Goal: Information Seeking & Learning: Find specific page/section

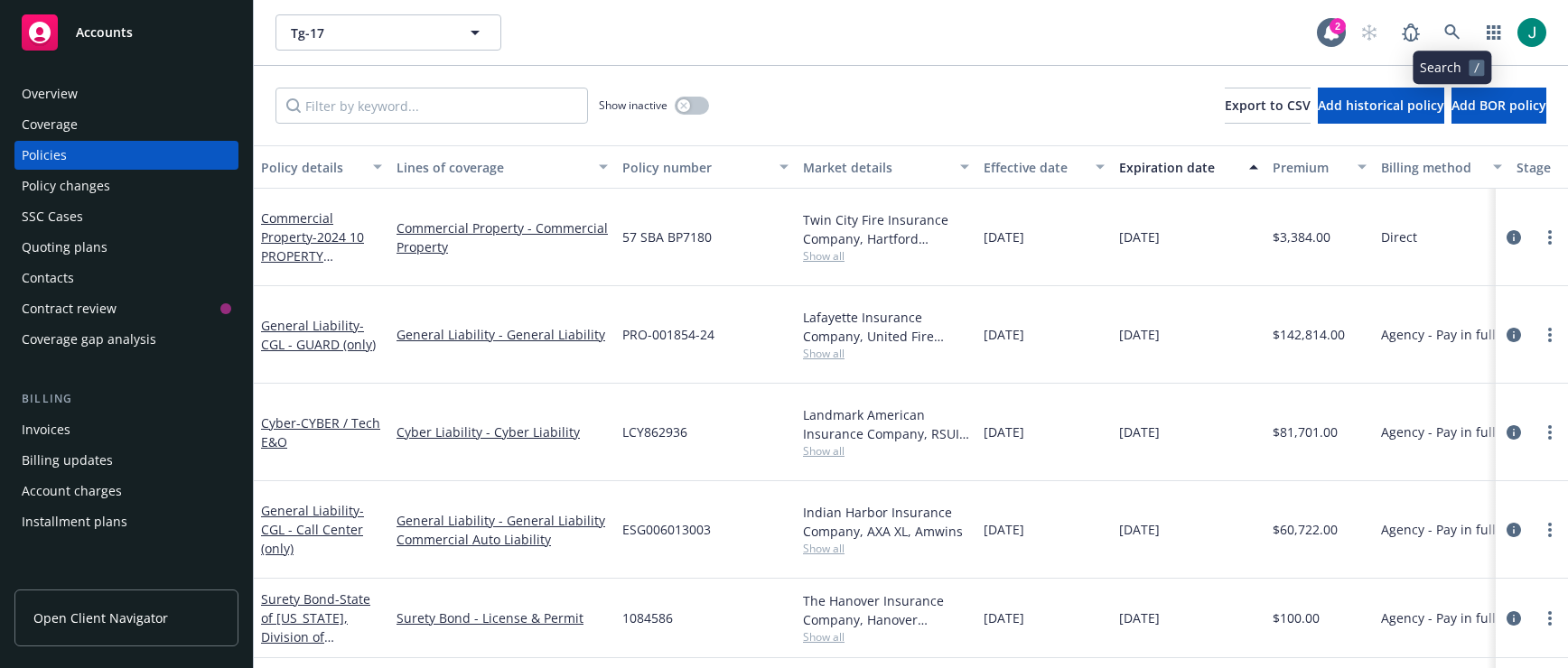
scroll to position [180, 0]
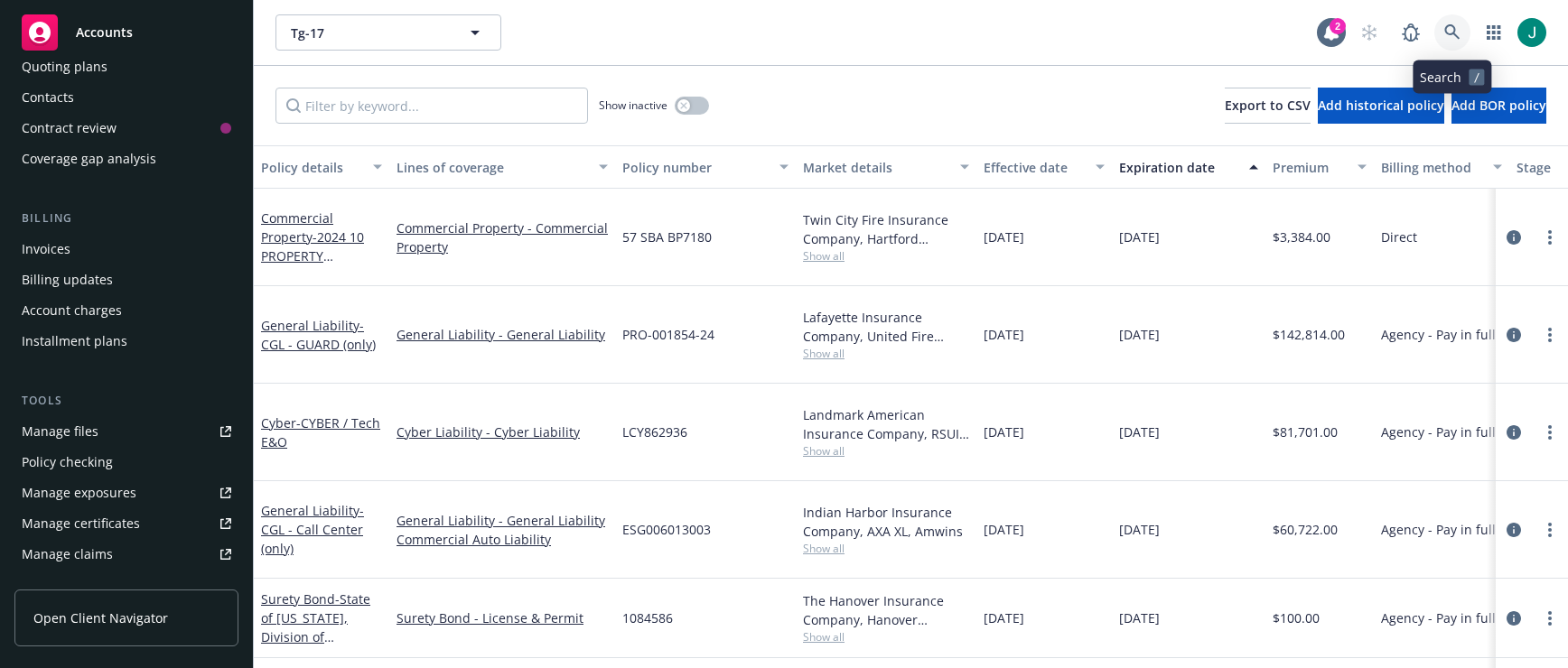
click at [1441, 24] on link at bounding box center [1452, 32] width 36 height 36
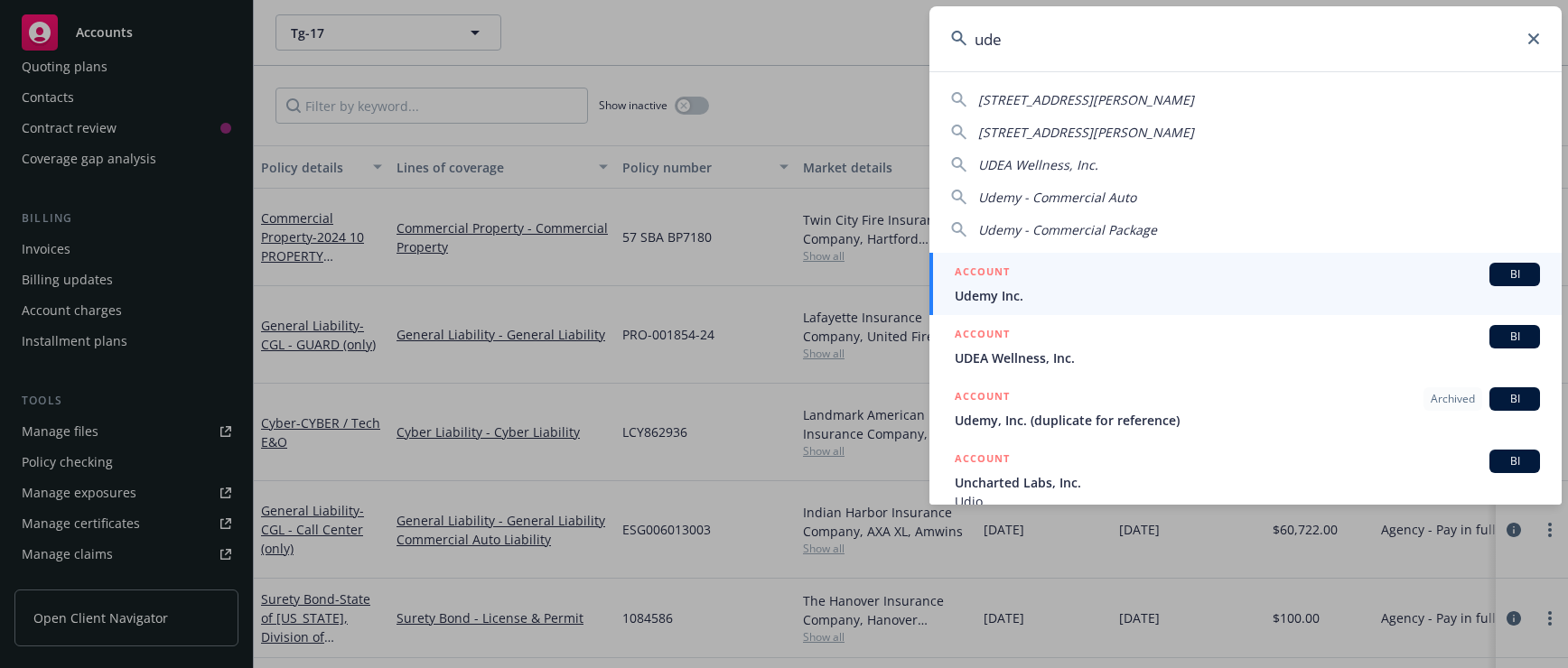
type input "ude"
click at [1160, 302] on span "Udemy Inc." at bounding box center [1247, 295] width 586 height 19
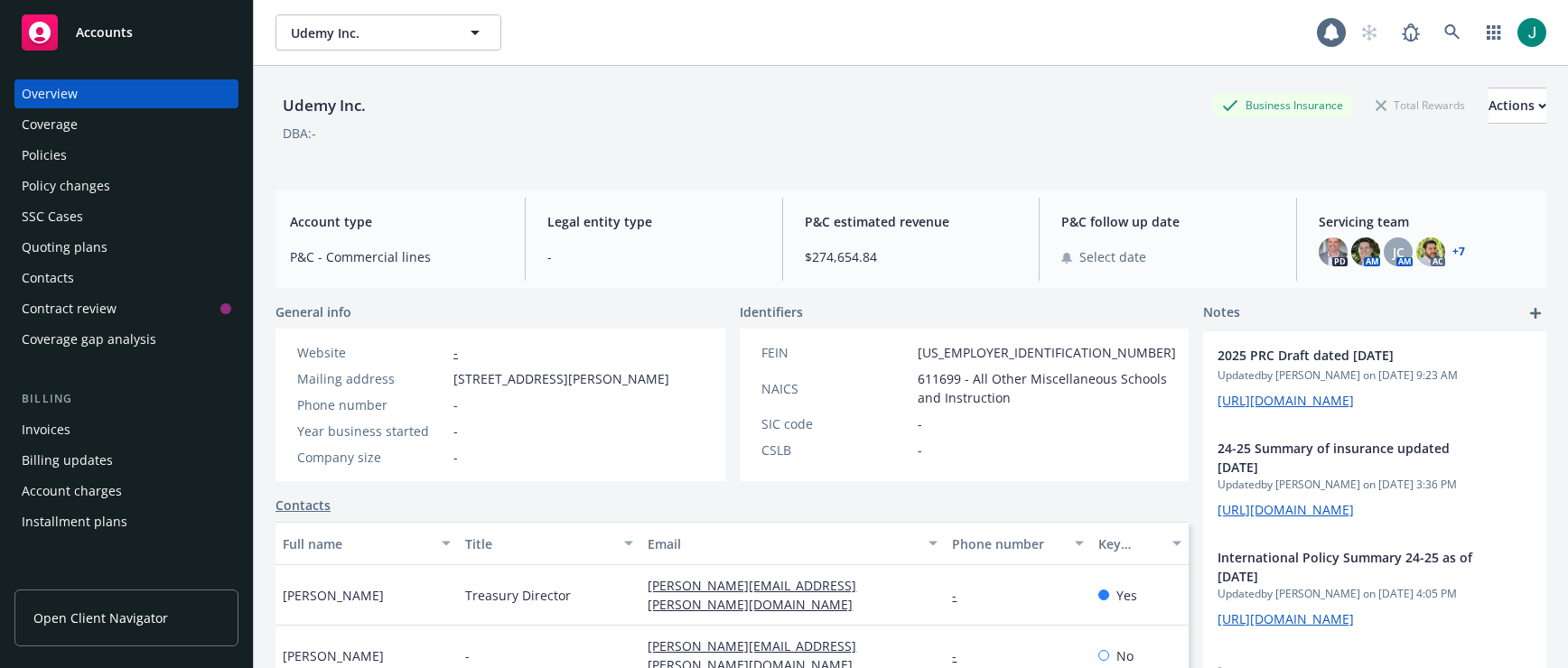
click at [57, 154] on div "Policies" at bounding box center [44, 155] width 45 height 29
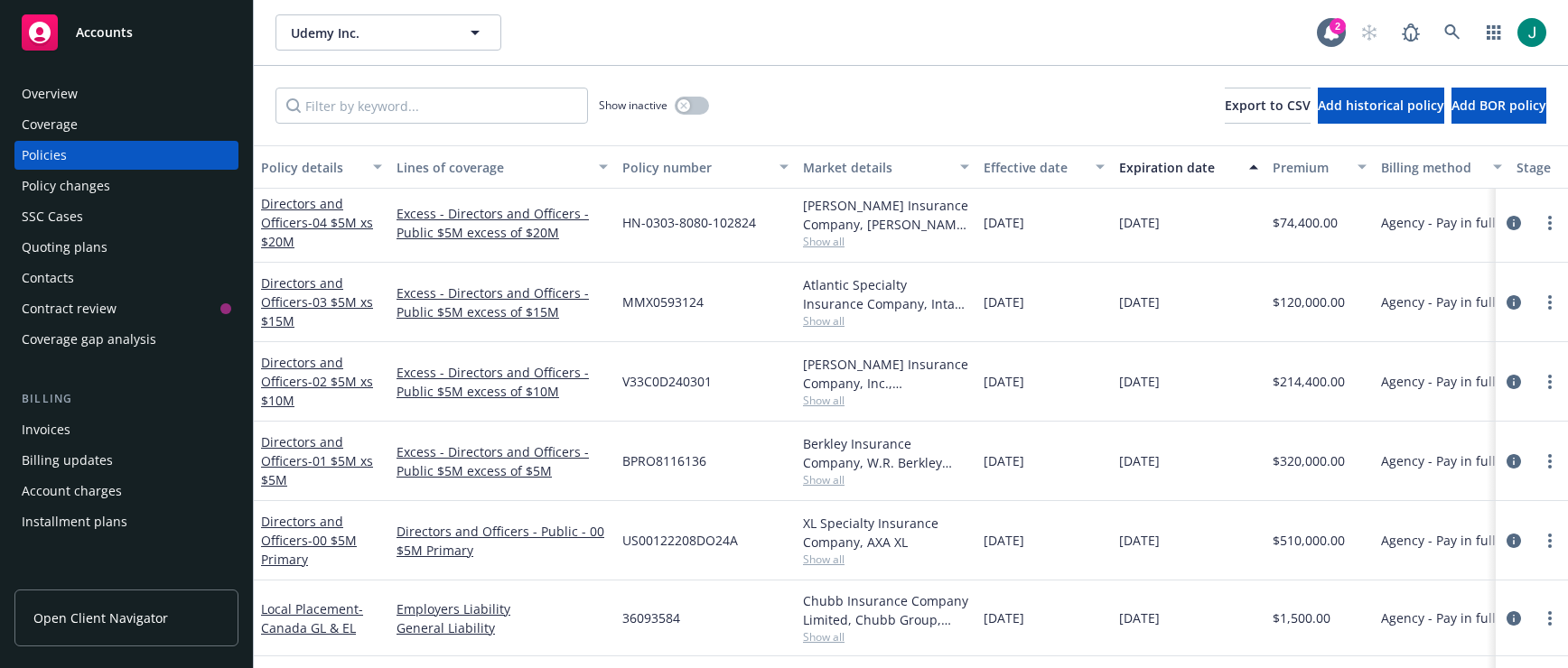
scroll to position [1083, 0]
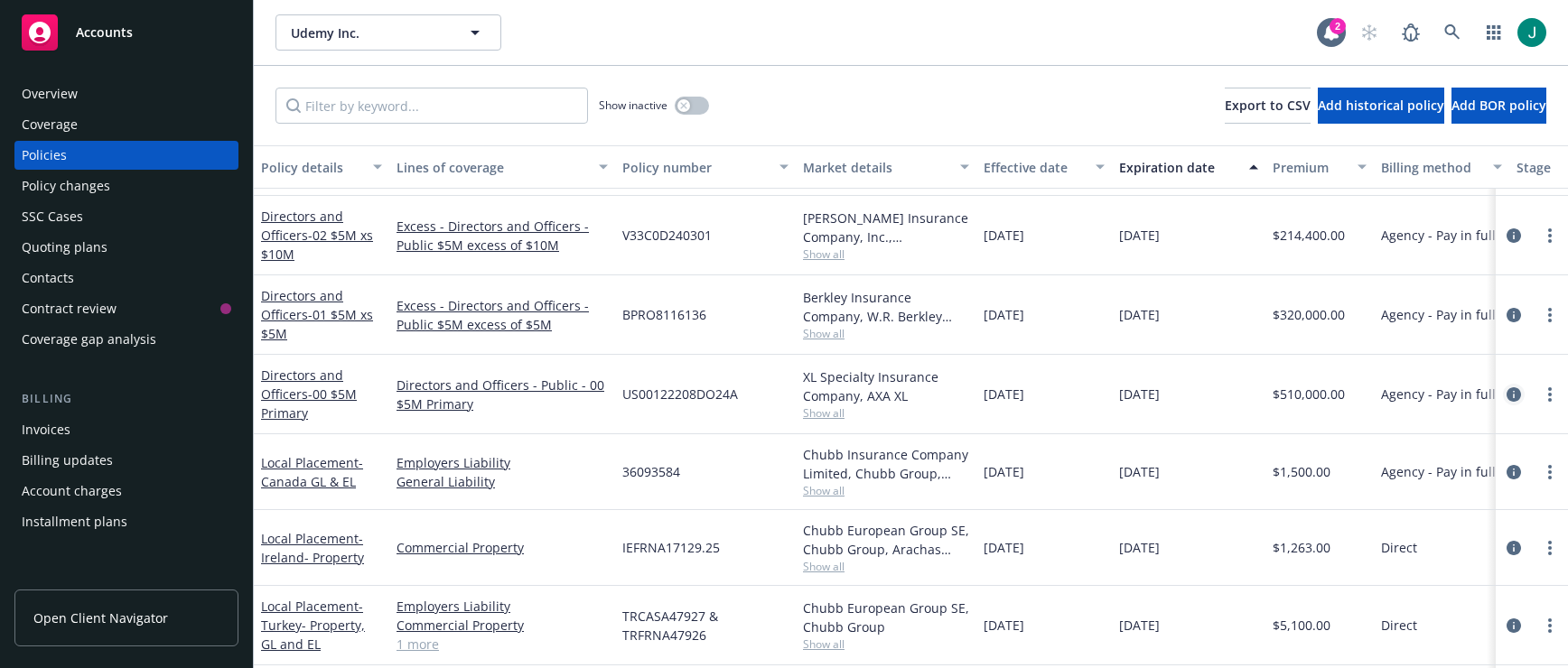
click at [1506, 393] on icon "circleInformation" at bounding box center [1513, 394] width 14 height 14
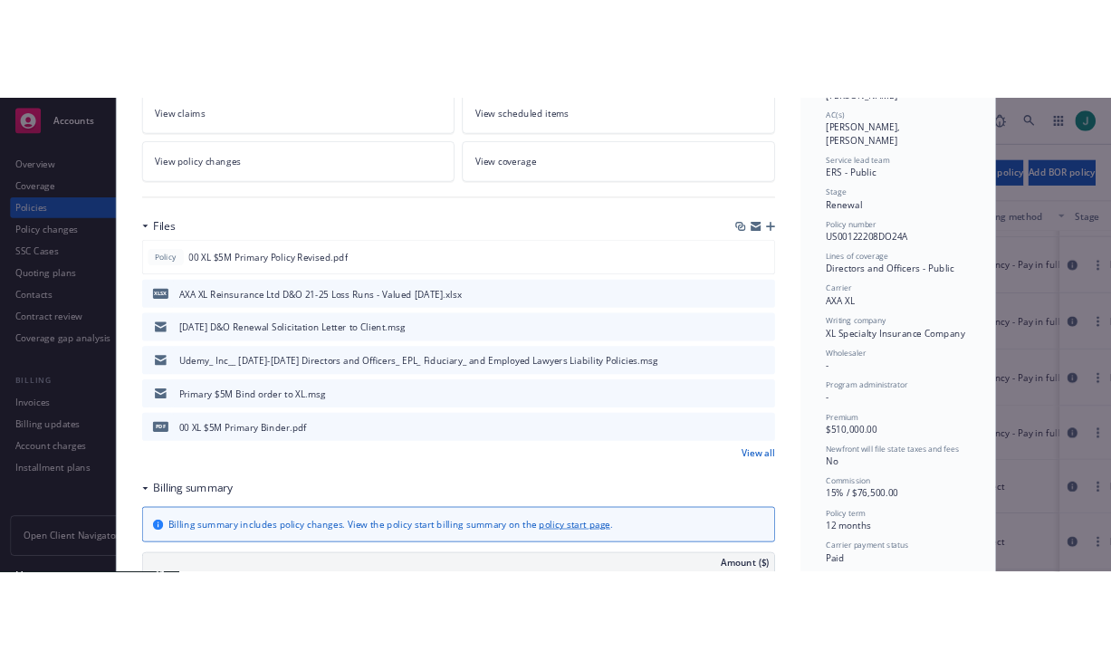
scroll to position [362, 0]
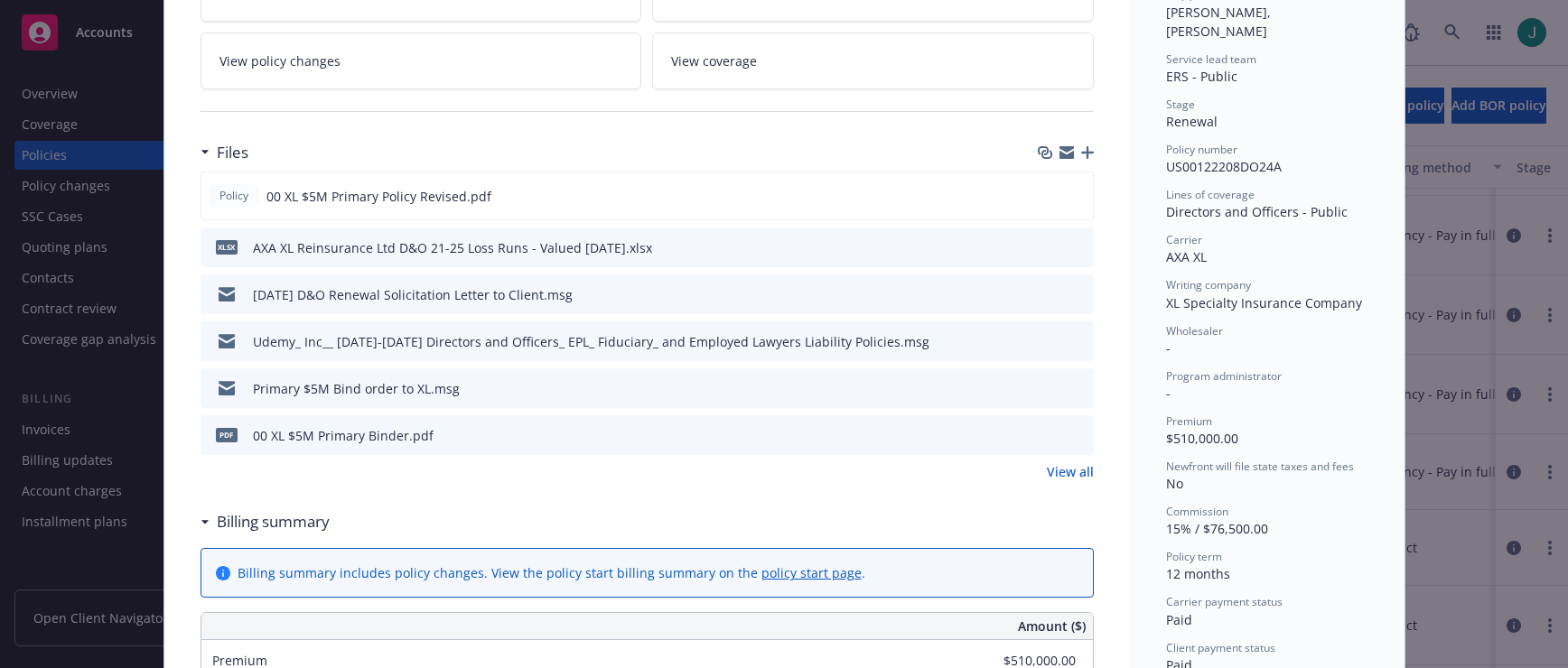
click at [1072, 434] on icon "preview file" at bounding box center [1076, 434] width 16 height 13
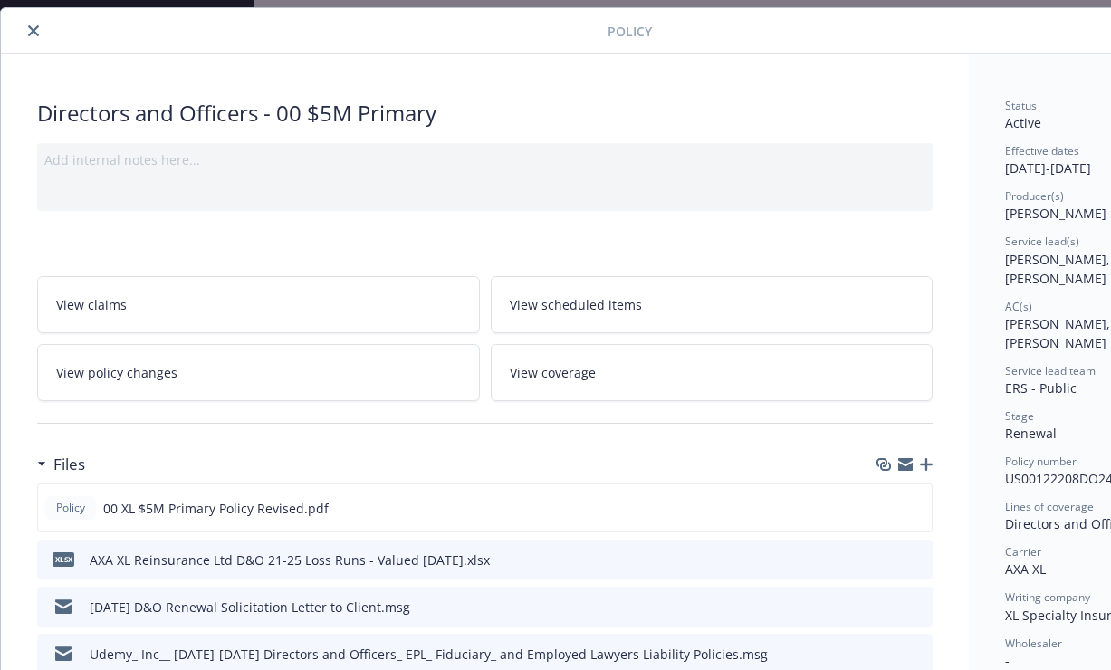
scroll to position [0, 0]
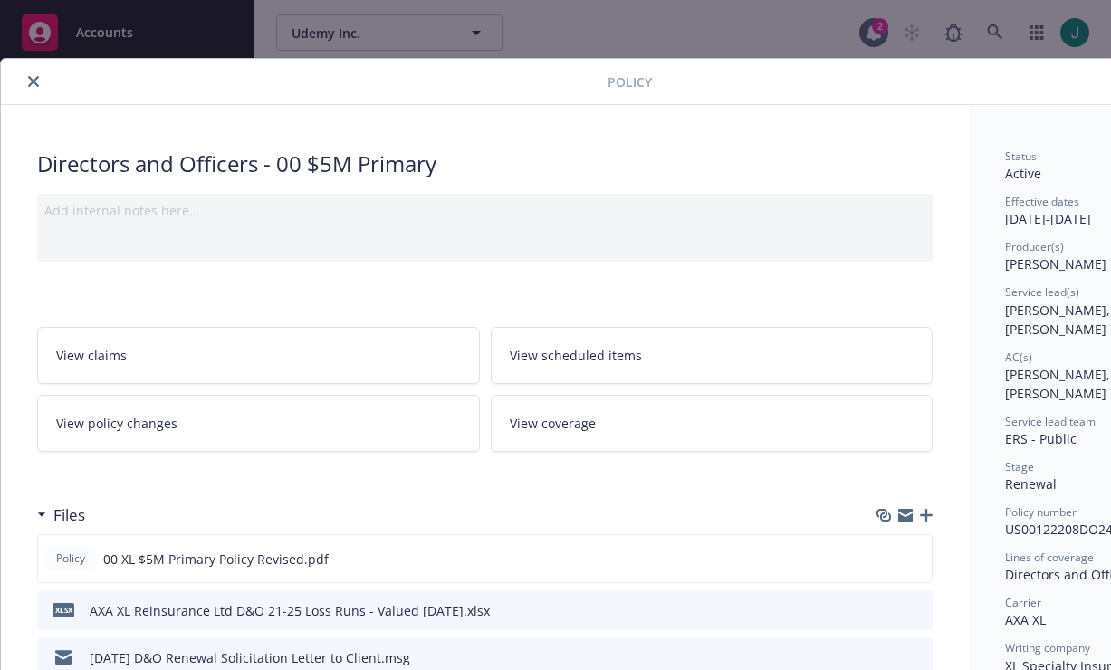
click at [35, 82] on icon "close" at bounding box center [33, 81] width 11 height 11
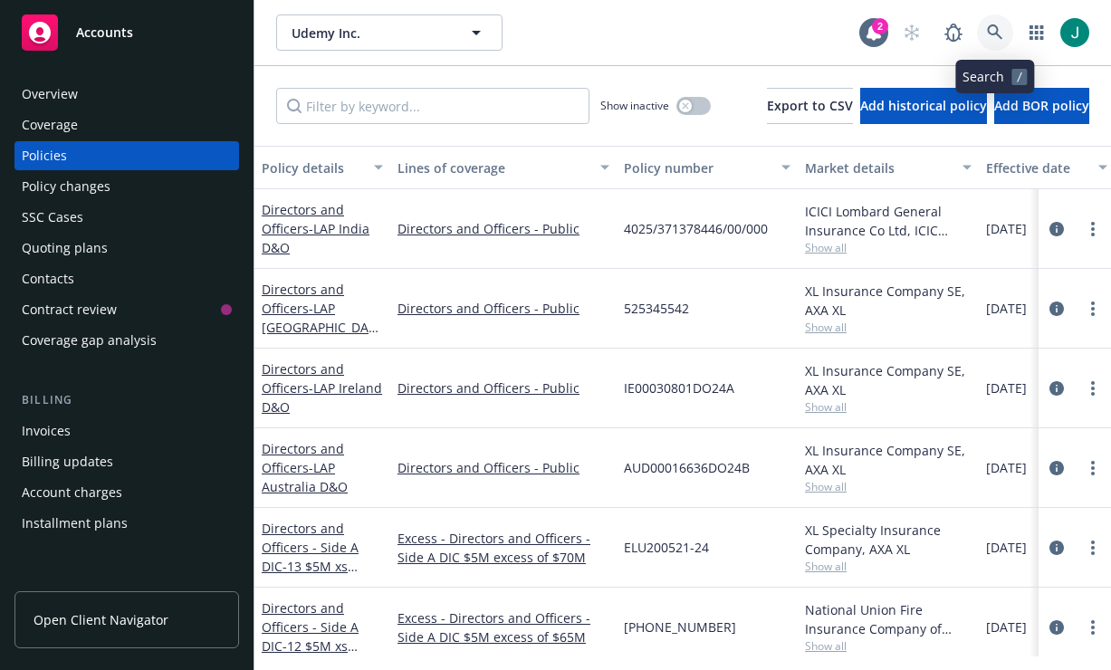
click at [988, 32] on icon at bounding box center [995, 32] width 16 height 16
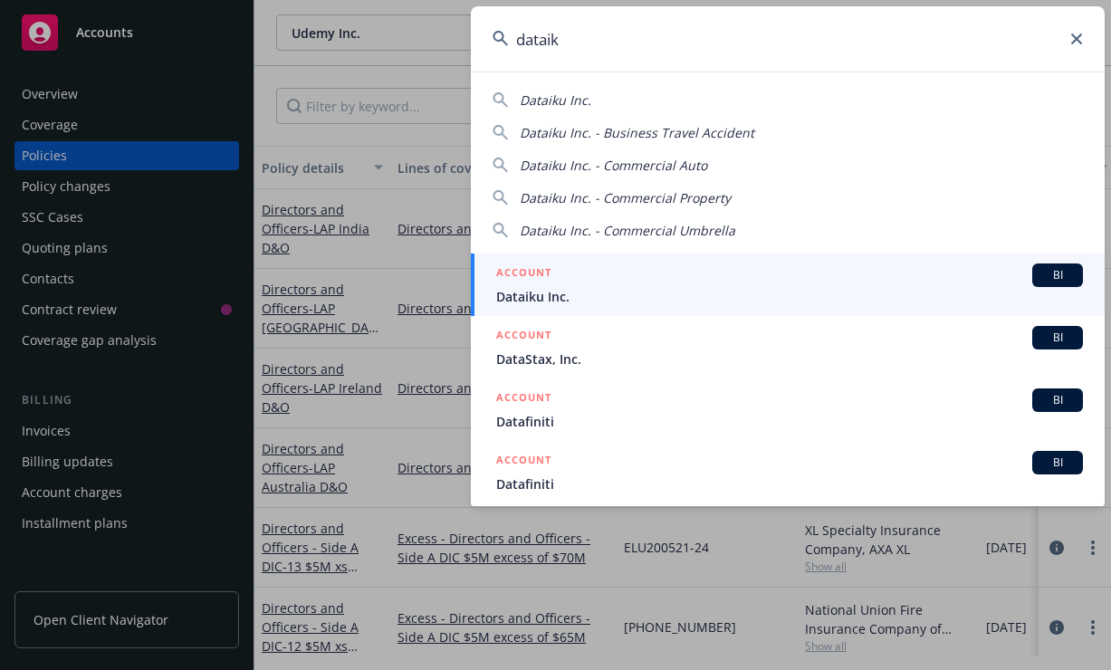
type input "dataik"
click at [596, 289] on span "Dataiku Inc." at bounding box center [789, 296] width 587 height 19
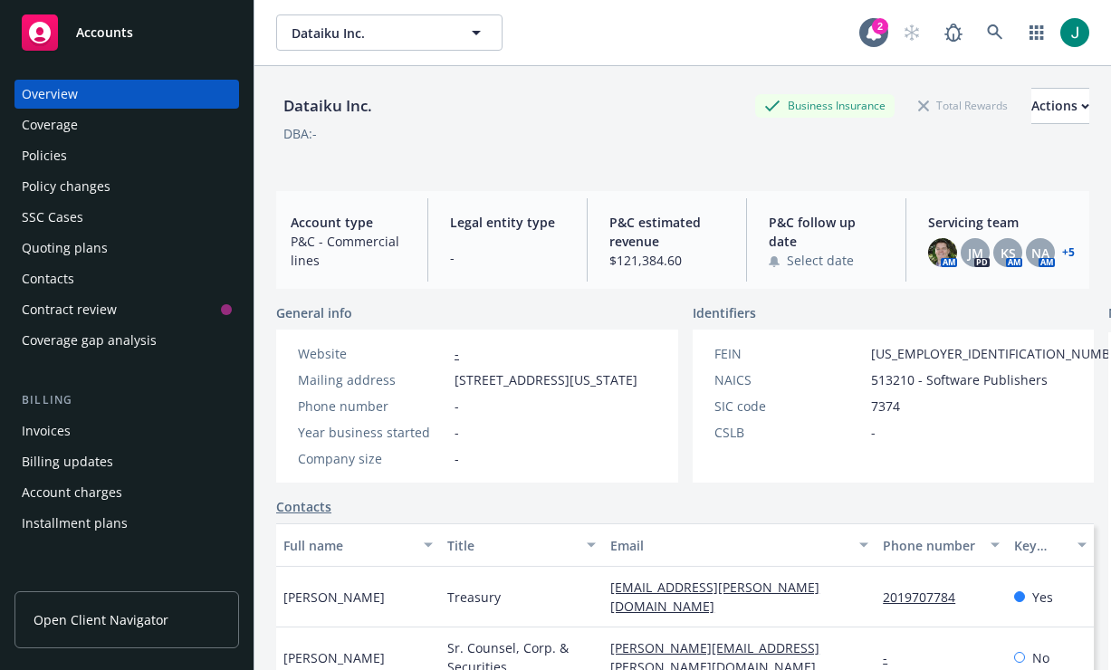
click at [65, 150] on div "Policies" at bounding box center [44, 155] width 45 height 29
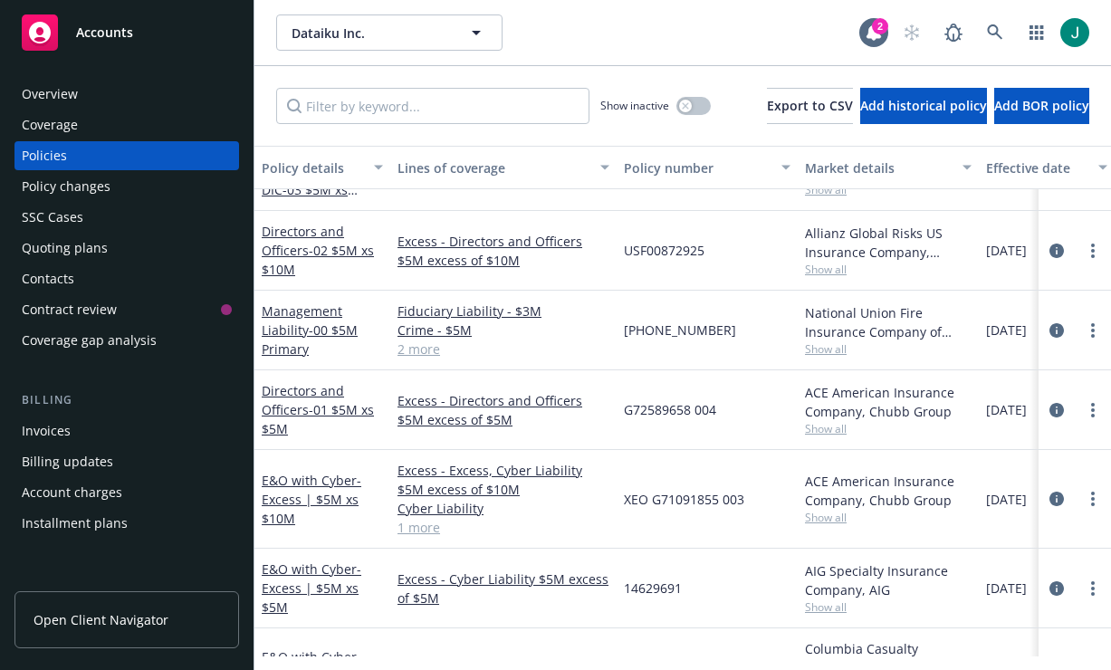
scroll to position [634, 0]
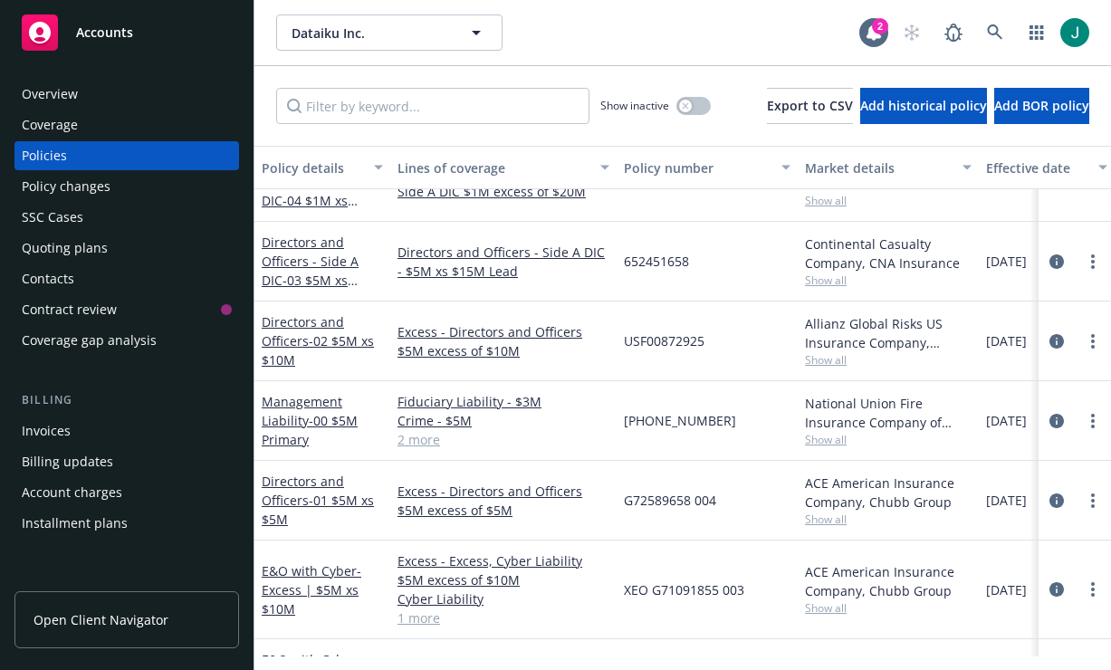
click at [425, 444] on link "2 more" at bounding box center [503, 439] width 212 height 19
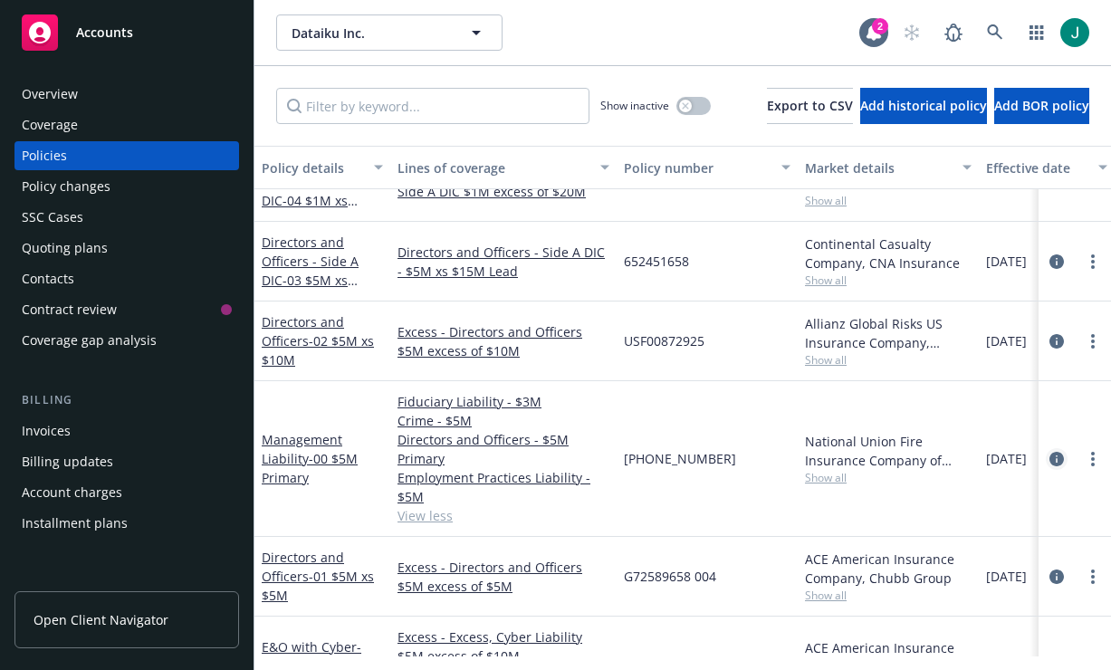
click at [1049, 455] on icon "circleInformation" at bounding box center [1056, 459] width 14 height 14
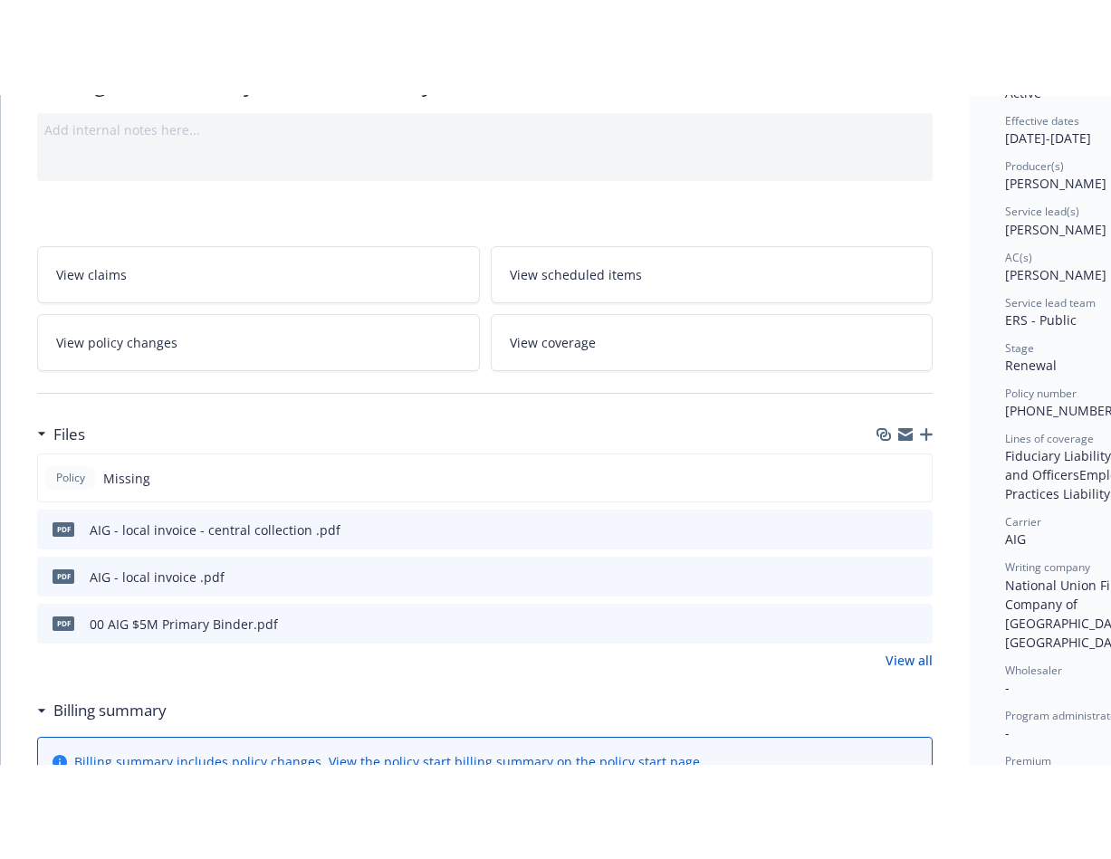
scroll to position [181, 0]
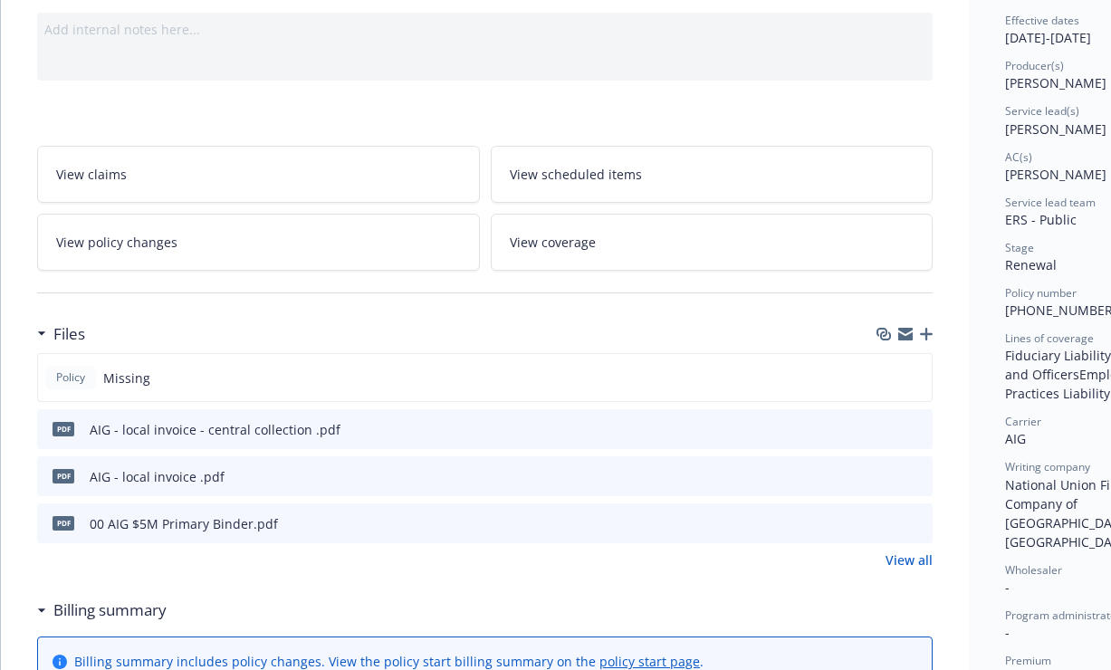
click at [919, 518] on icon "preview file" at bounding box center [915, 522] width 16 height 13
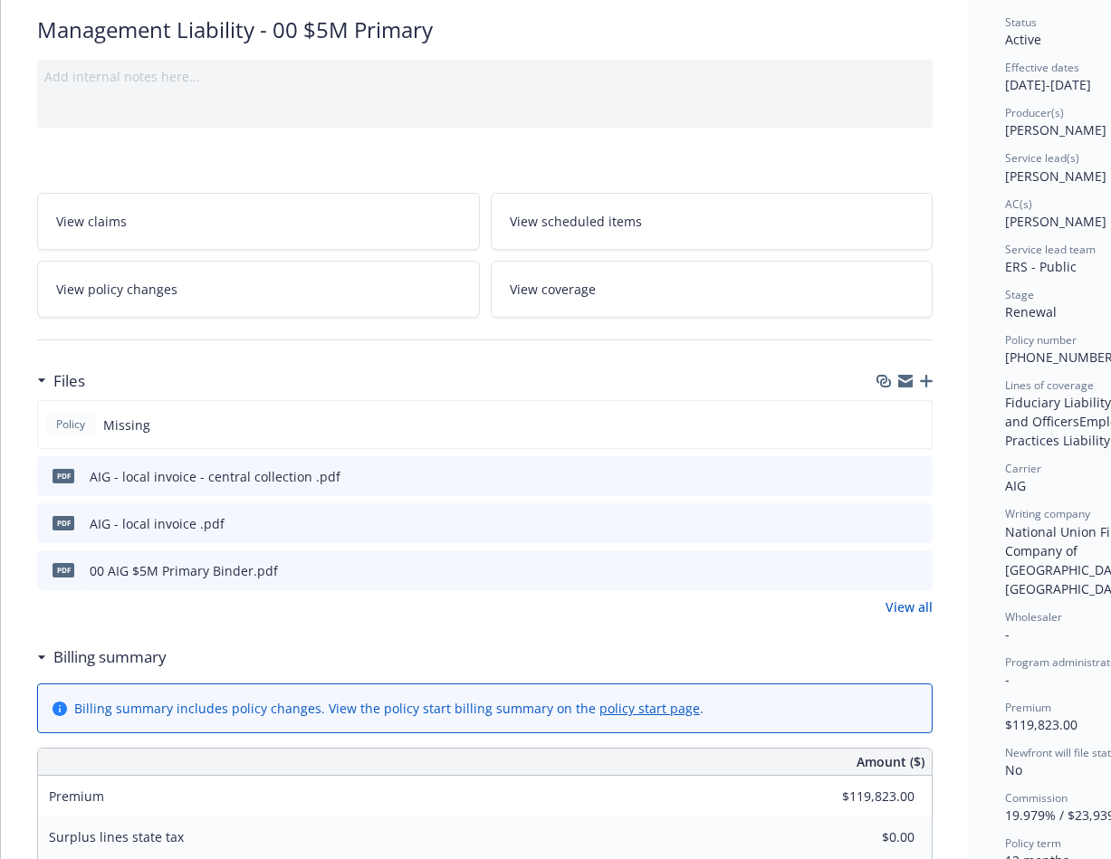
scroll to position [0, 0]
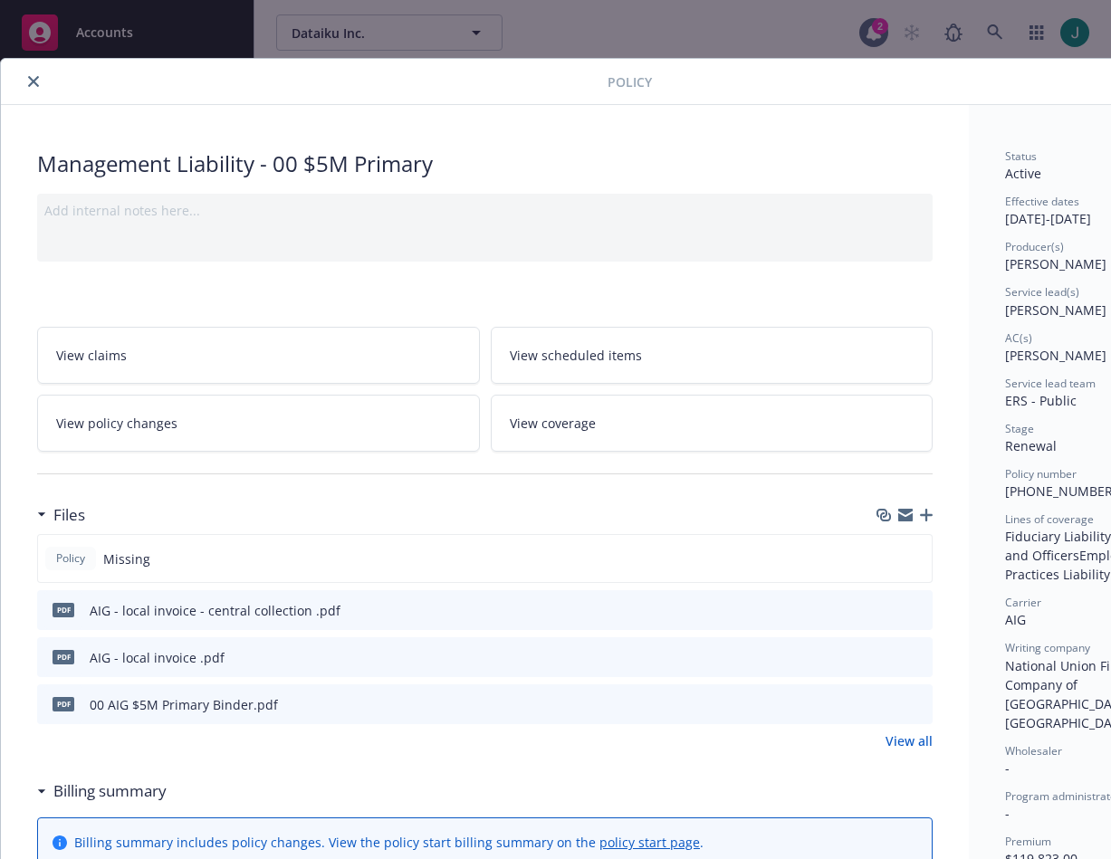
click at [36, 83] on icon "close" at bounding box center [33, 81] width 11 height 11
